Goal: Task Accomplishment & Management: Manage account settings

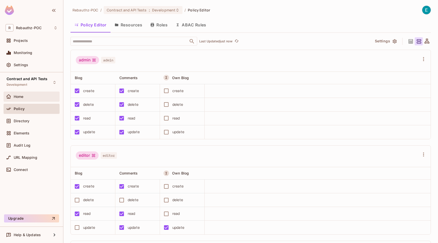
click at [32, 96] on div "Home" at bounding box center [36, 96] width 44 height 4
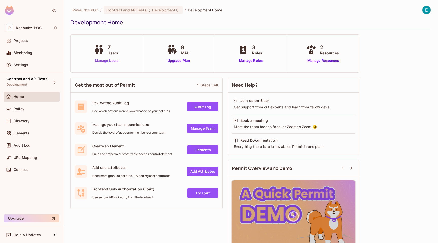
click at [107, 60] on link "Manage Users" at bounding box center [106, 60] width 28 height 5
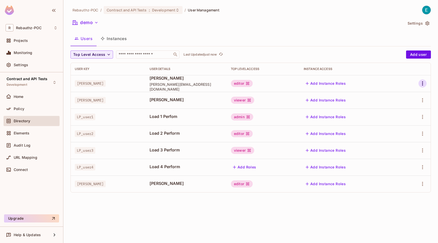
click at [424, 81] on icon "button" at bounding box center [422, 83] width 6 height 6
click at [405, 104] on div "Edit Attributes" at bounding box center [404, 106] width 25 height 5
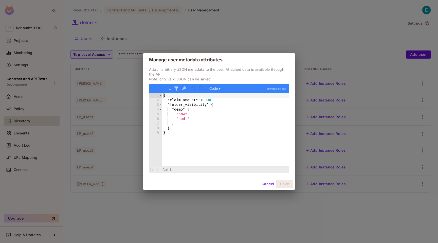
click at [262, 185] on button "Cancel" at bounding box center [267, 184] width 16 height 8
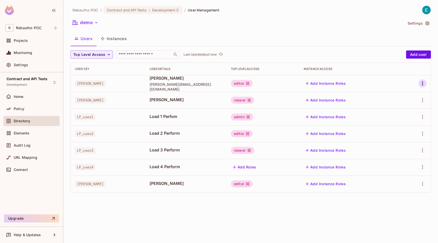
click at [424, 81] on icon "button" at bounding box center [422, 83] width 6 height 6
click at [401, 94] on li "Edit" at bounding box center [400, 94] width 45 height 11
